Goal: Task Accomplishment & Management: Use online tool/utility

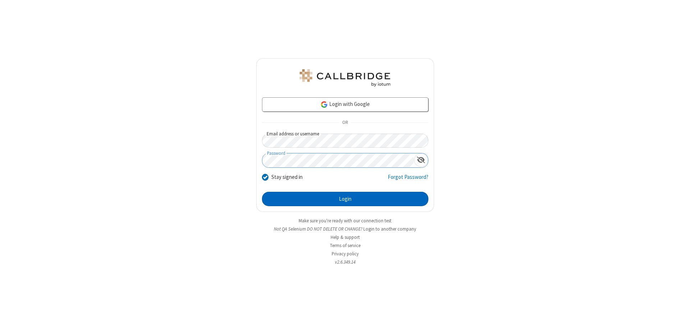
click at [345, 199] on button "Login" at bounding box center [345, 199] width 166 height 14
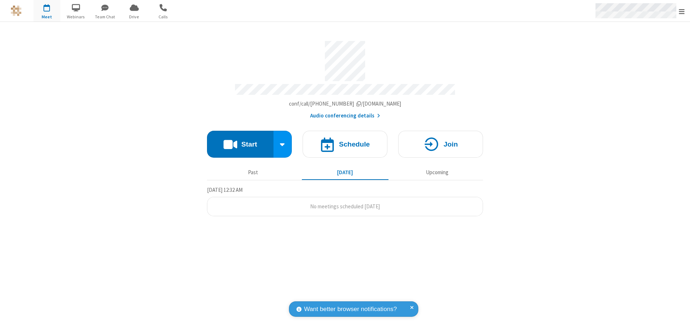
click at [682, 11] on span "Open menu" at bounding box center [682, 11] width 6 height 7
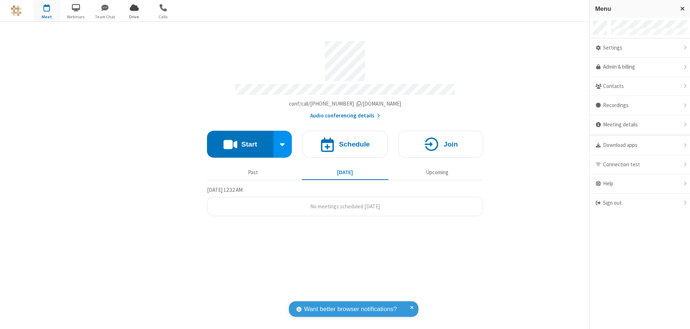
click at [134, 17] on span "Drive" at bounding box center [134, 17] width 27 height 6
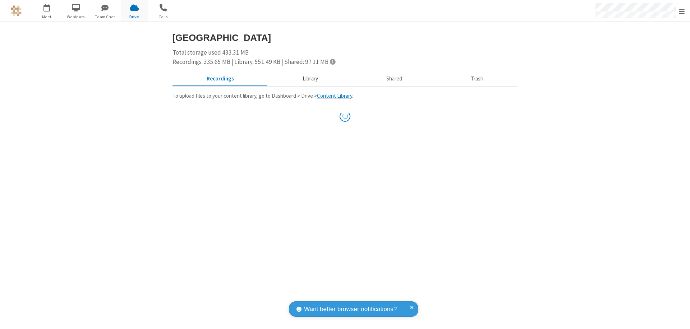
click at [307, 79] on button "Library" at bounding box center [310, 79] width 84 height 14
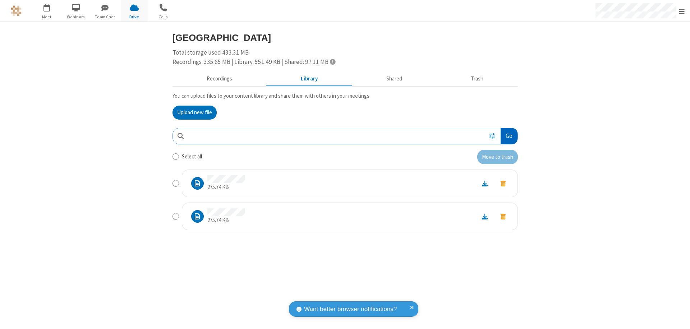
click at [509, 136] on button "Go" at bounding box center [509, 136] width 17 height 16
click at [194, 113] on button "Upload new file" at bounding box center [195, 113] width 44 height 14
